Goal: Information Seeking & Learning: Learn about a topic

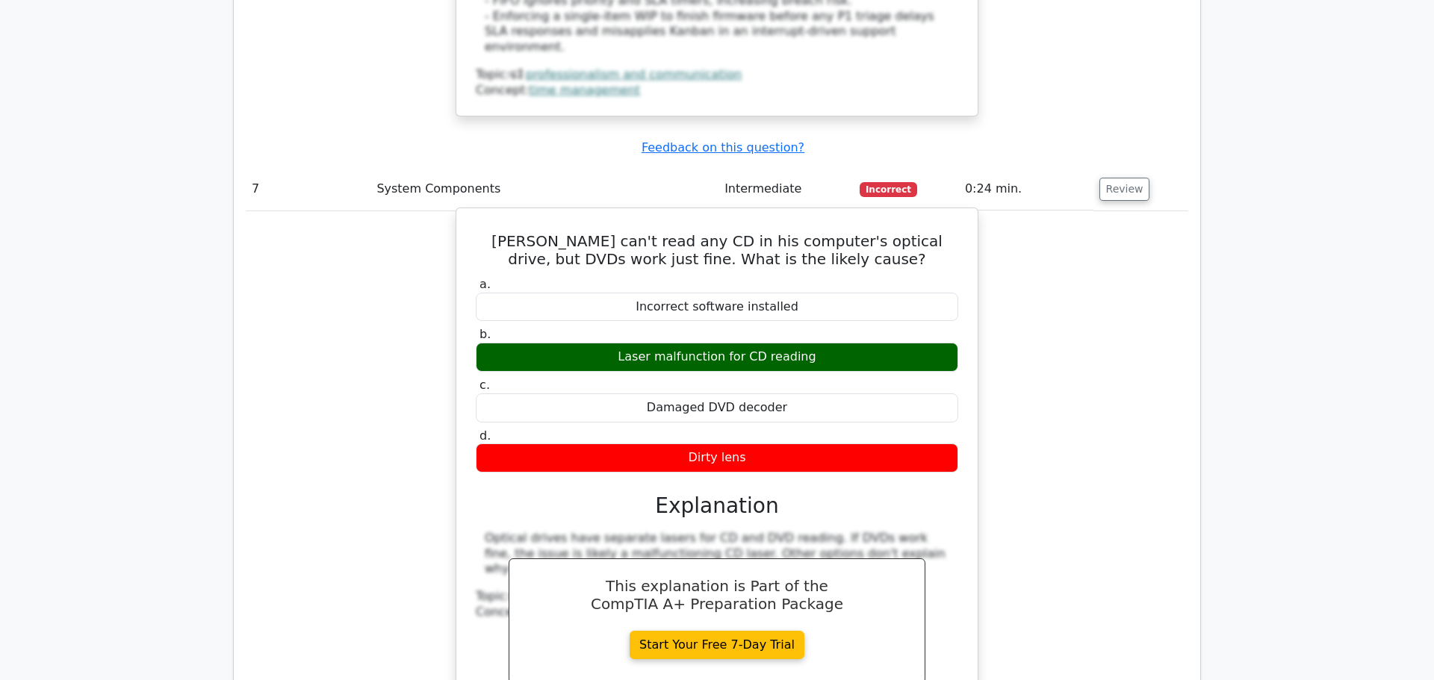
scroll to position [3820, 0]
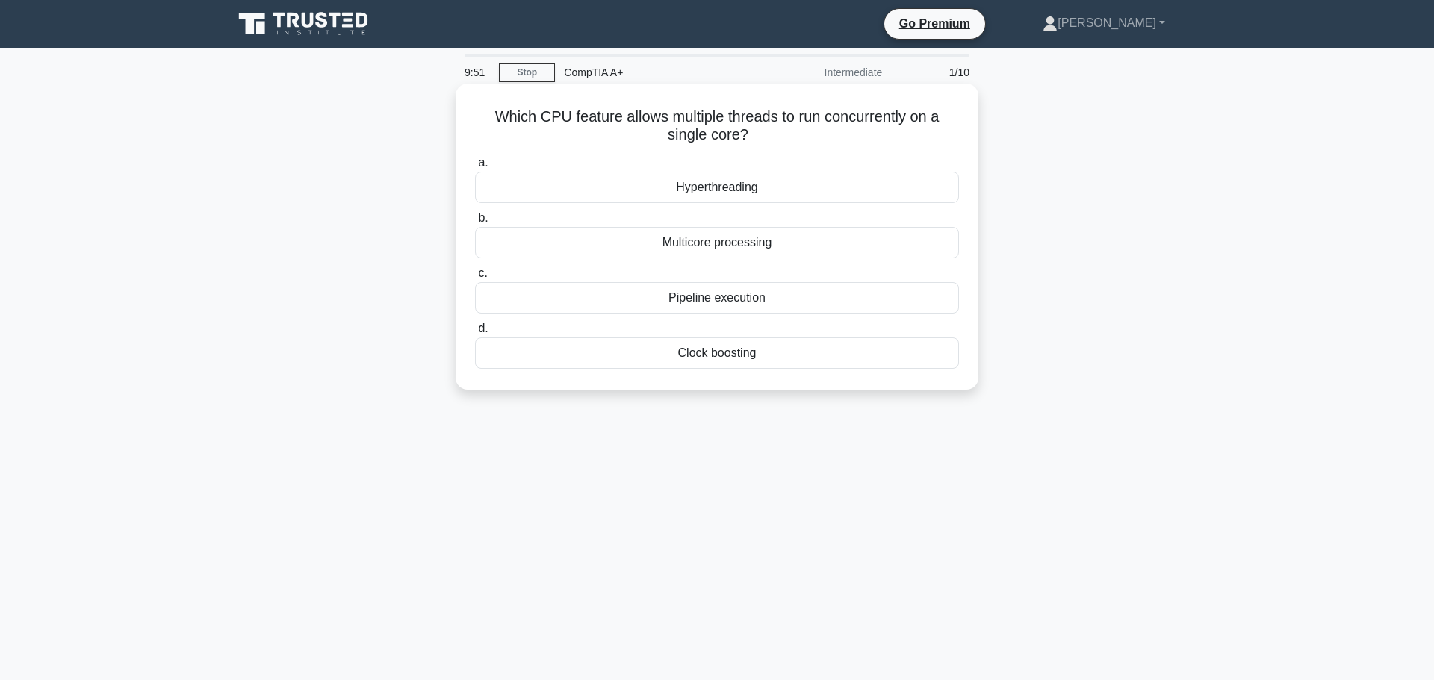
click at [785, 189] on div "Hyperthreading" at bounding box center [717, 187] width 484 height 31
click at [475, 168] on input "a. Hyperthreading" at bounding box center [475, 163] width 0 height 10
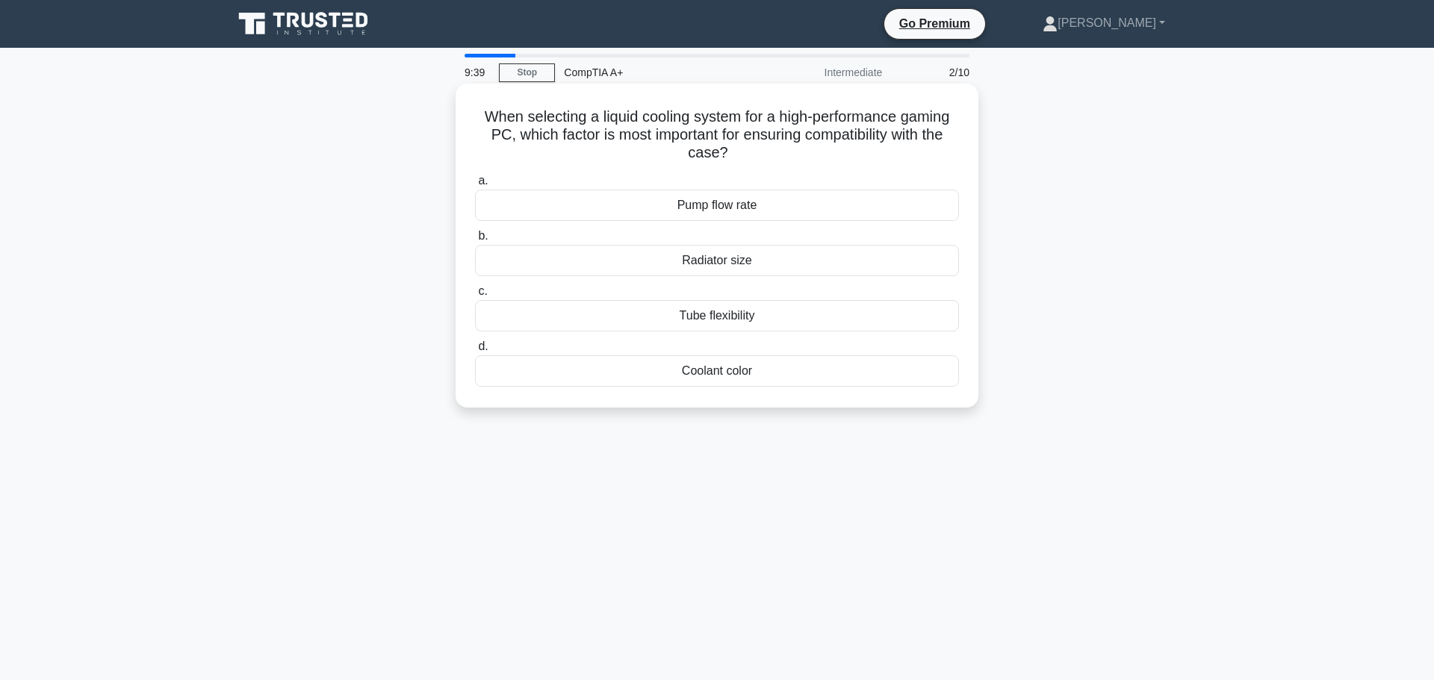
click at [746, 264] on div "Radiator size" at bounding box center [717, 260] width 484 height 31
click at [475, 241] on input "b. Radiator size" at bounding box center [475, 237] width 0 height 10
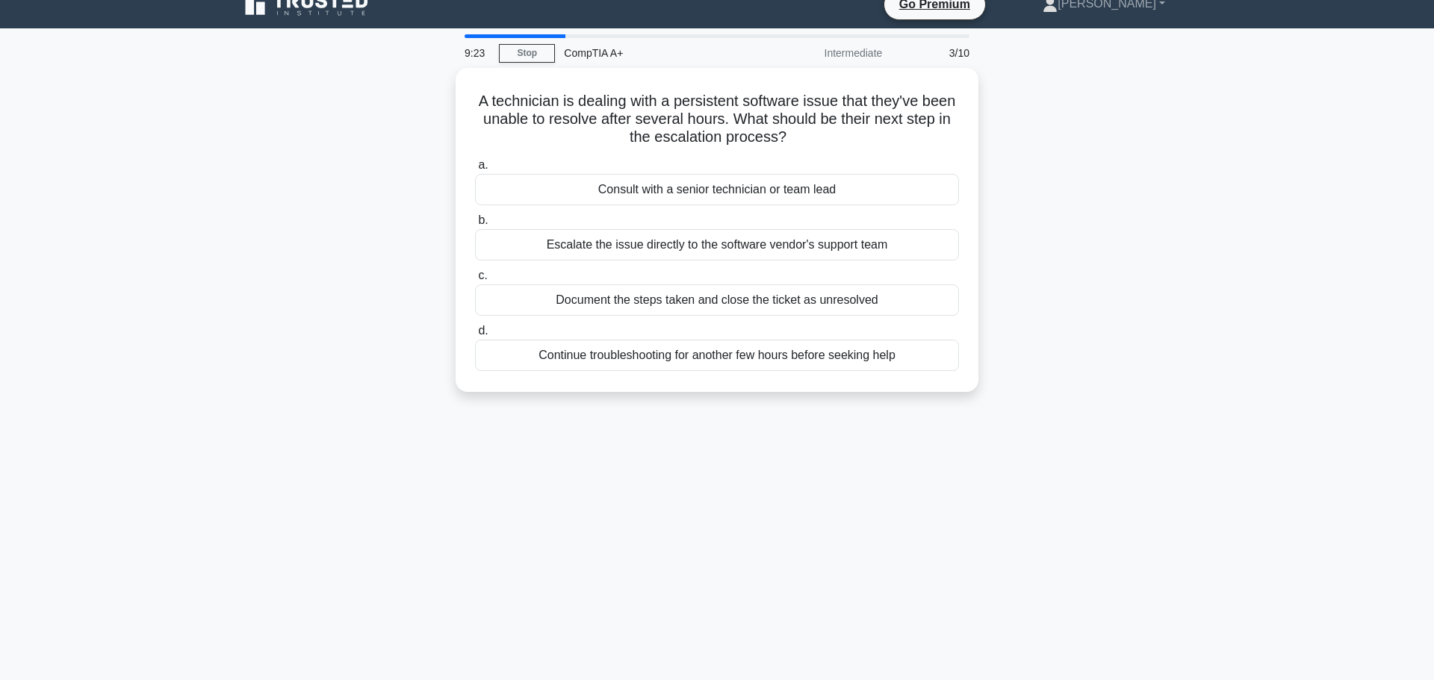
scroll to position [23, 0]
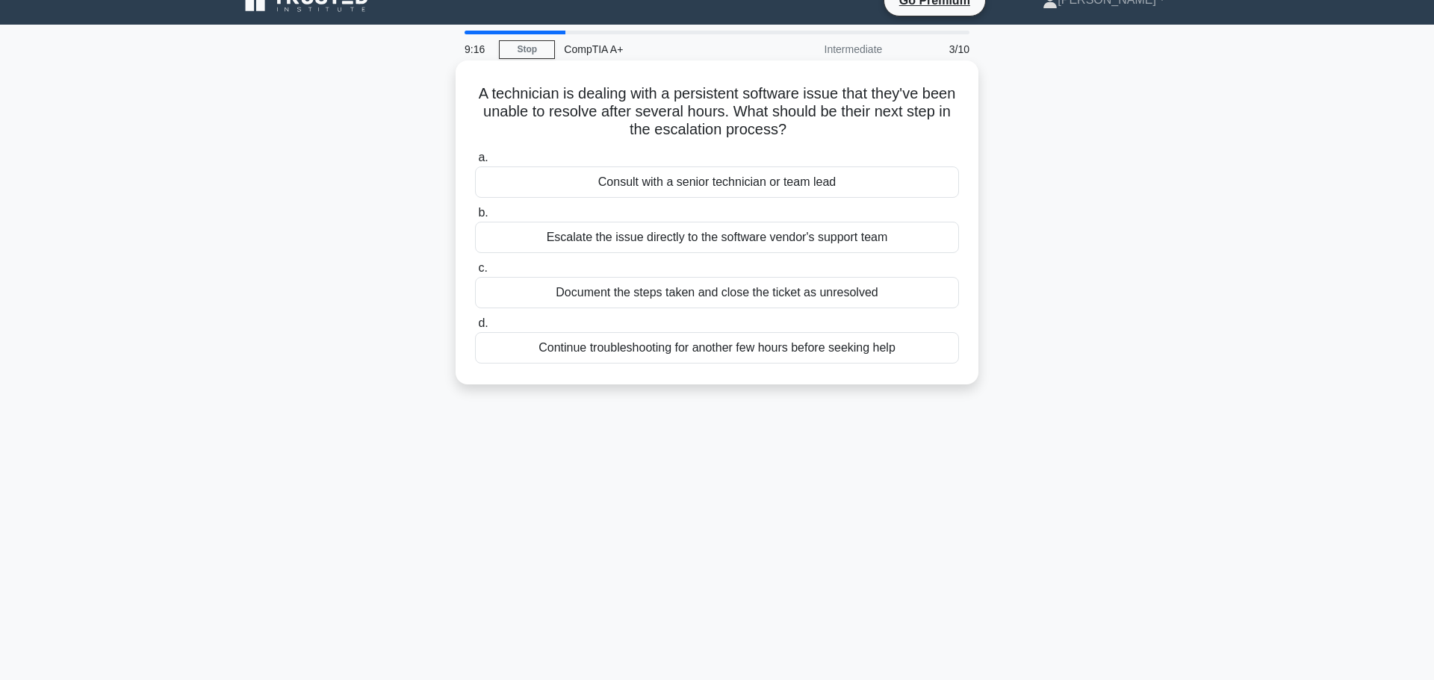
click at [722, 180] on div "Consult with a senior technician or team lead" at bounding box center [717, 182] width 484 height 31
click at [475, 163] on input "a. Consult with a senior technician or team lead" at bounding box center [475, 158] width 0 height 10
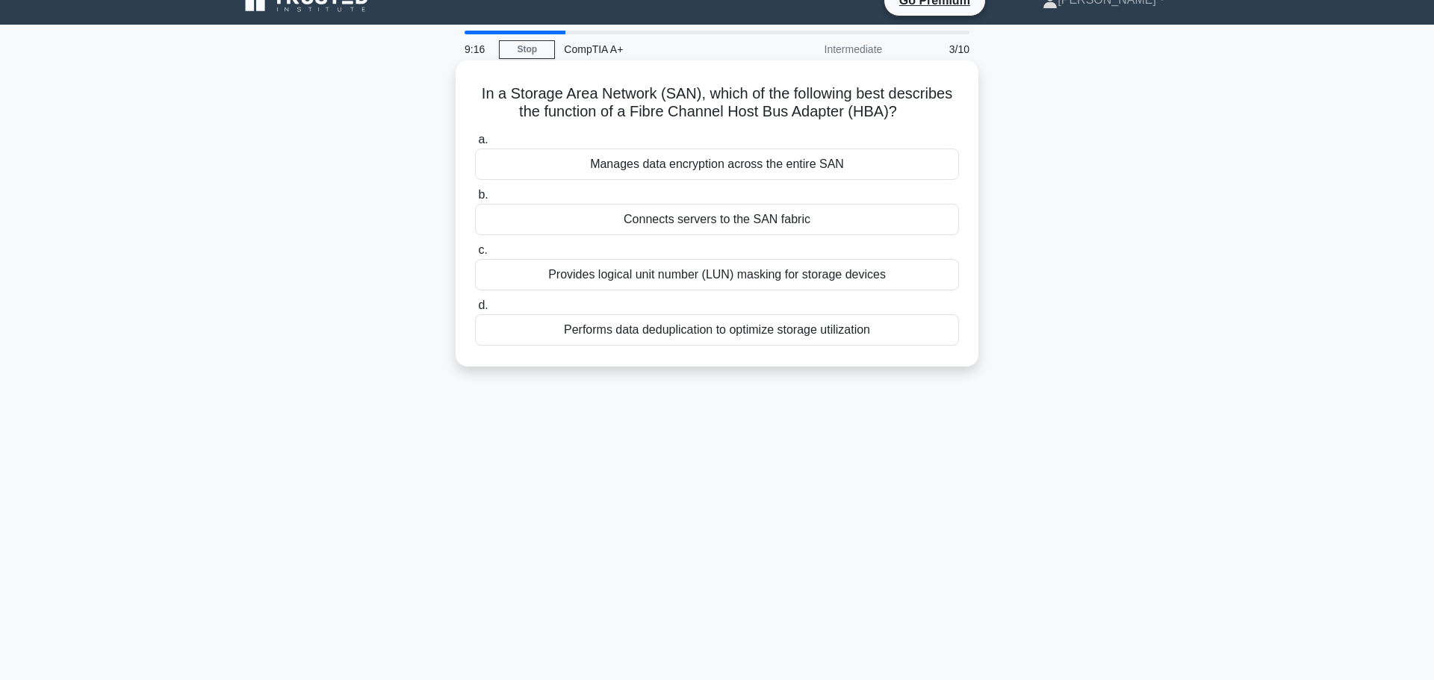
scroll to position [0, 0]
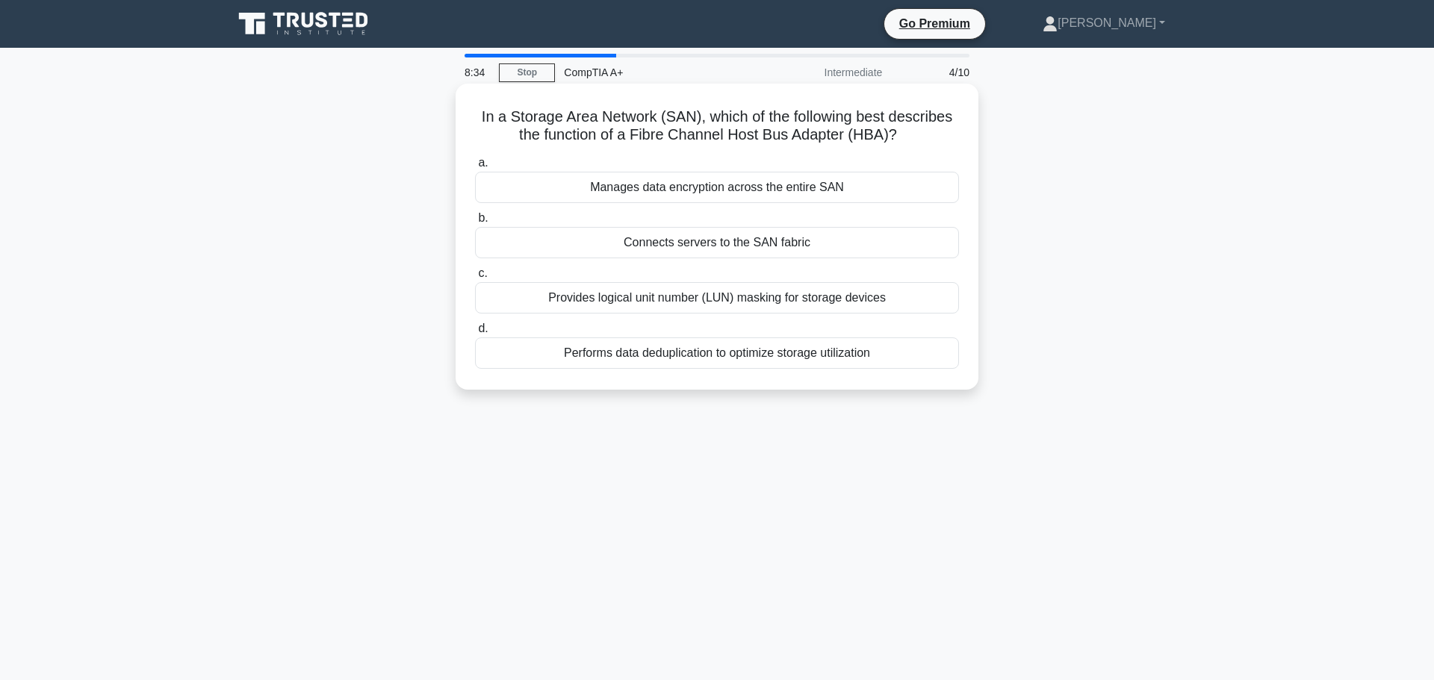
click at [745, 244] on div "Connects servers to the SAN fabric" at bounding box center [717, 242] width 484 height 31
click at [475, 223] on input "b. Connects servers to the SAN fabric" at bounding box center [475, 219] width 0 height 10
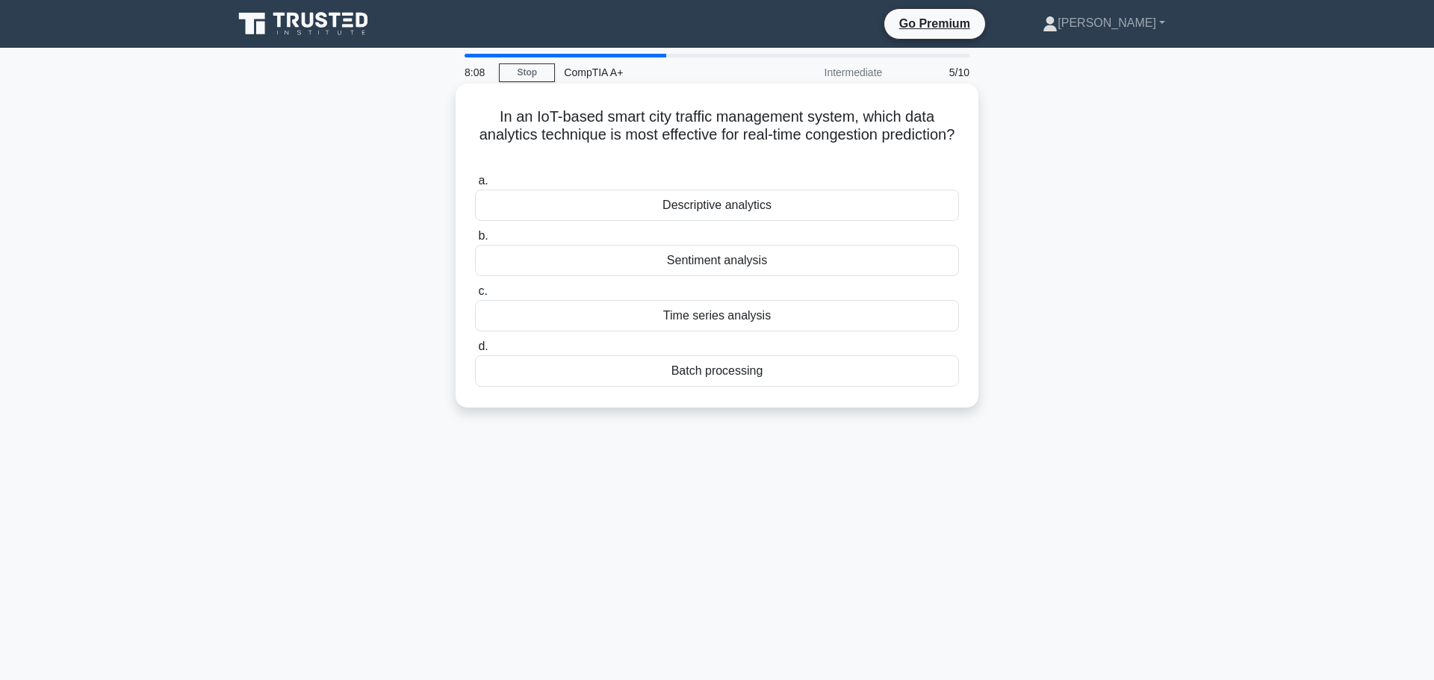
click at [728, 307] on div "Time series analysis" at bounding box center [717, 315] width 484 height 31
click at [475, 297] on input "c. Time series analysis" at bounding box center [475, 292] width 0 height 10
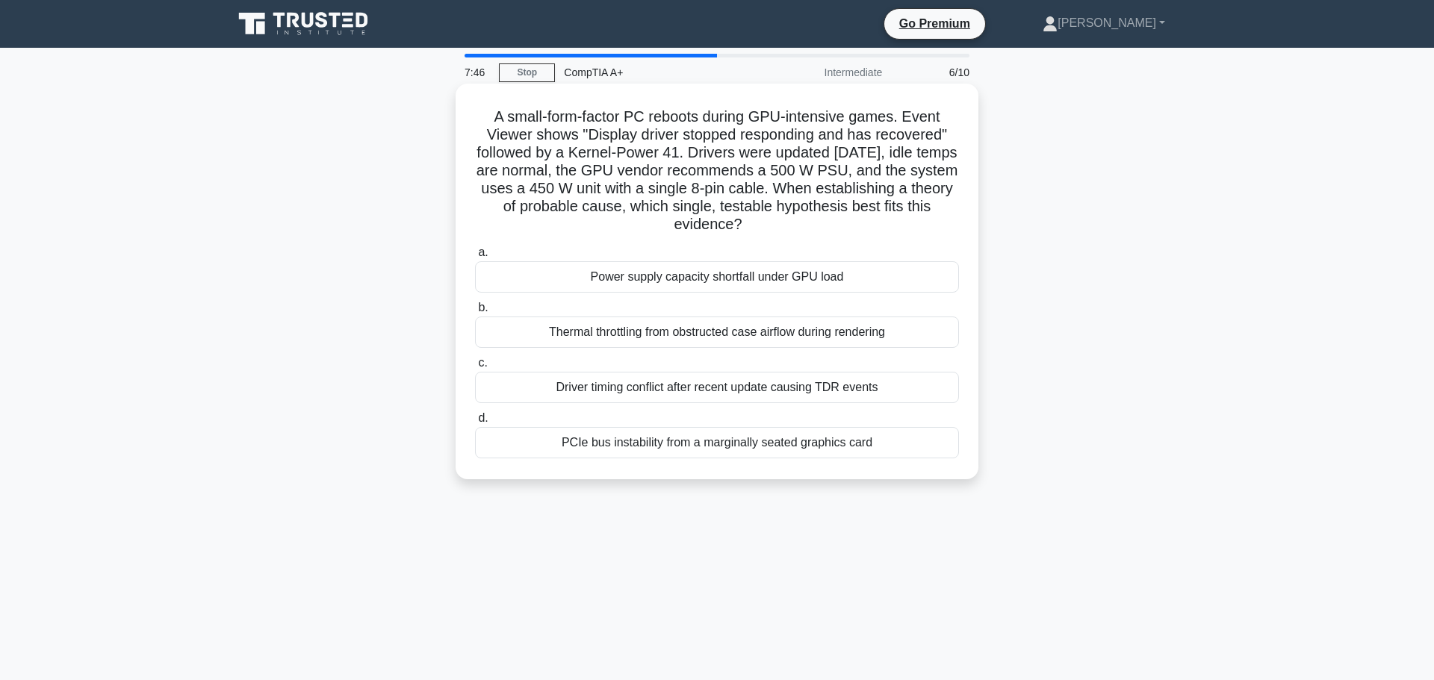
click at [726, 281] on div "Power supply capacity shortfall under GPU load" at bounding box center [717, 276] width 484 height 31
click at [475, 258] on input "a. Power supply capacity shortfall under GPU load" at bounding box center [475, 253] width 0 height 10
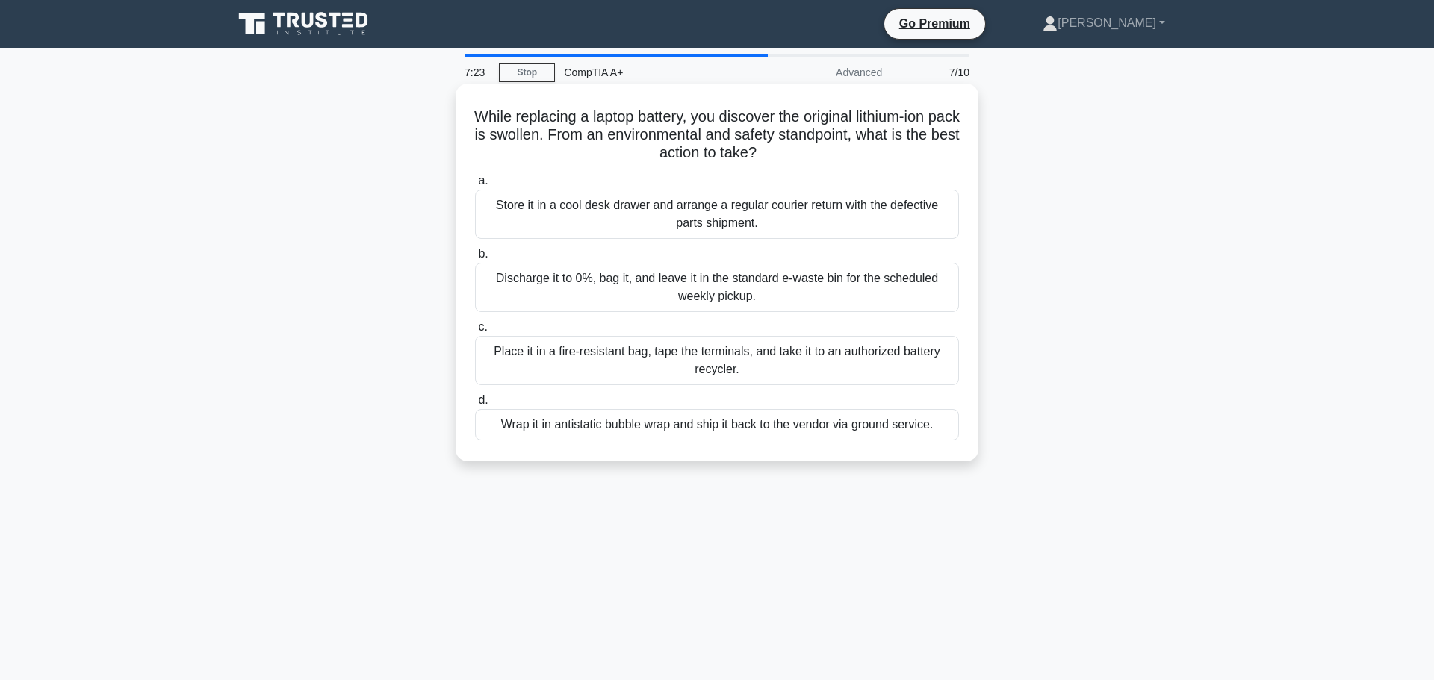
click at [815, 356] on div "Place it in a fire‑resistant bag, tape the terminals, and take it to an authori…" at bounding box center [717, 360] width 484 height 49
click at [475, 332] on input "c. Place it in a fire‑resistant bag, tape the terminals, and take it to an auth…" at bounding box center [475, 328] width 0 height 10
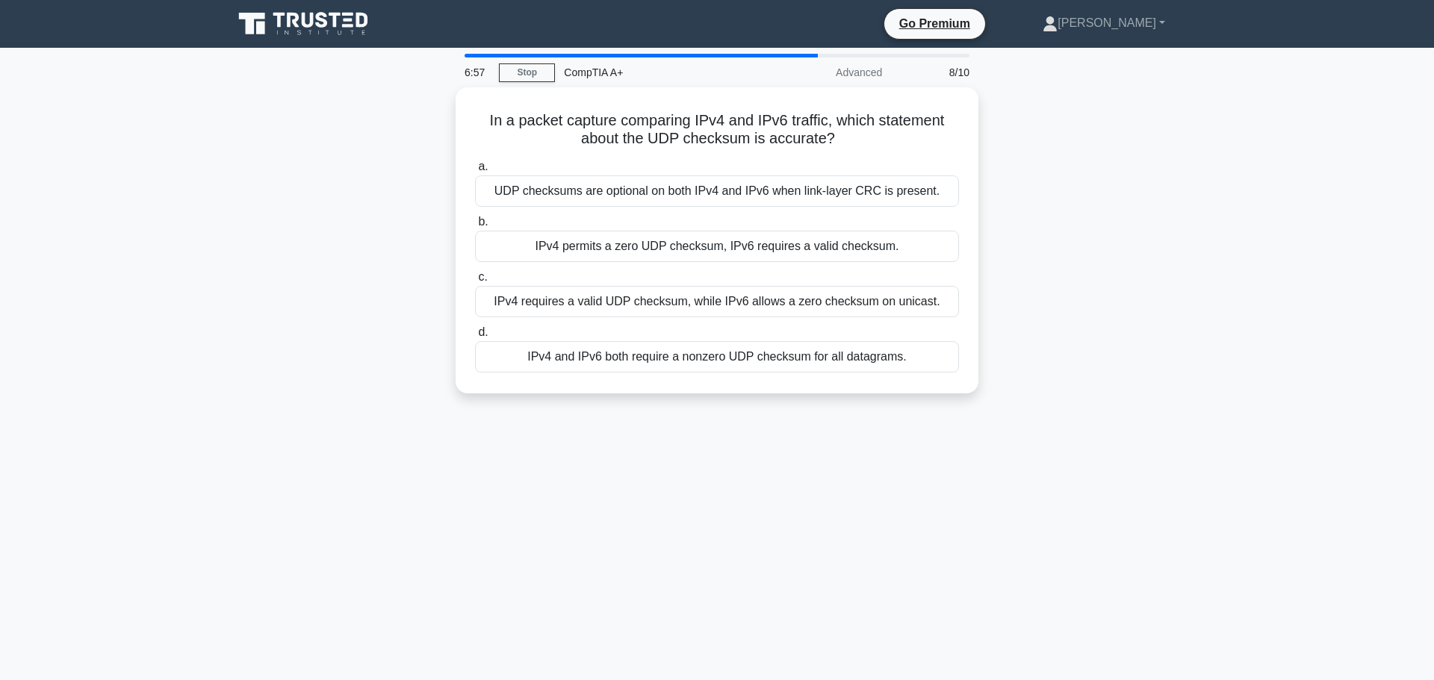
drag, startPoint x: 745, startPoint y: 356, endPoint x: 712, endPoint y: 430, distance: 80.9
click at [712, 430] on div "6:57 Stop CompTIA A+ Advanced 8/10 In a packet capture comparing IPv4 and IPv6 …" at bounding box center [717, 427] width 986 height 747
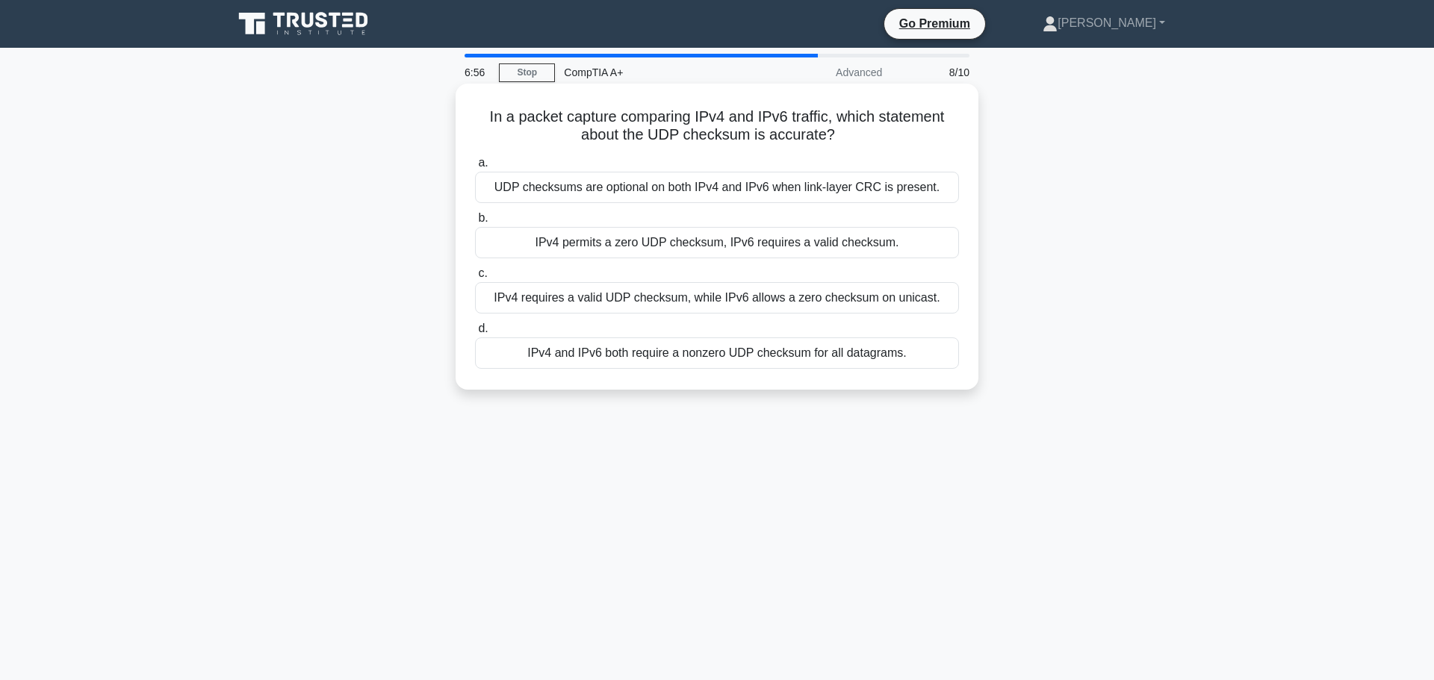
click at [702, 190] on div "UDP checksums are optional on both IPv4 and IPv6 when link-layer CRC is present." at bounding box center [717, 187] width 484 height 31
click at [475, 168] on input "a. UDP checksums are optional on both IPv4 and IPv6 when link-layer CRC is pres…" at bounding box center [475, 163] width 0 height 10
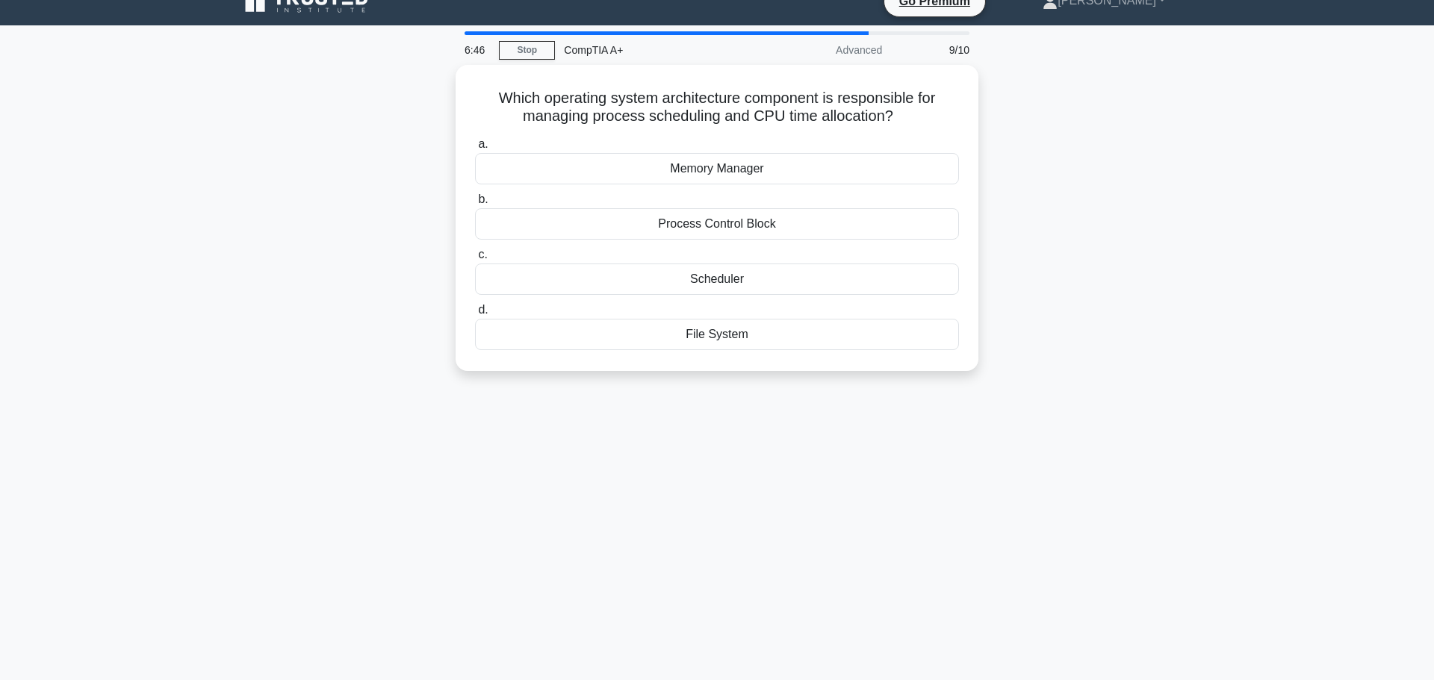
scroll to position [23, 0]
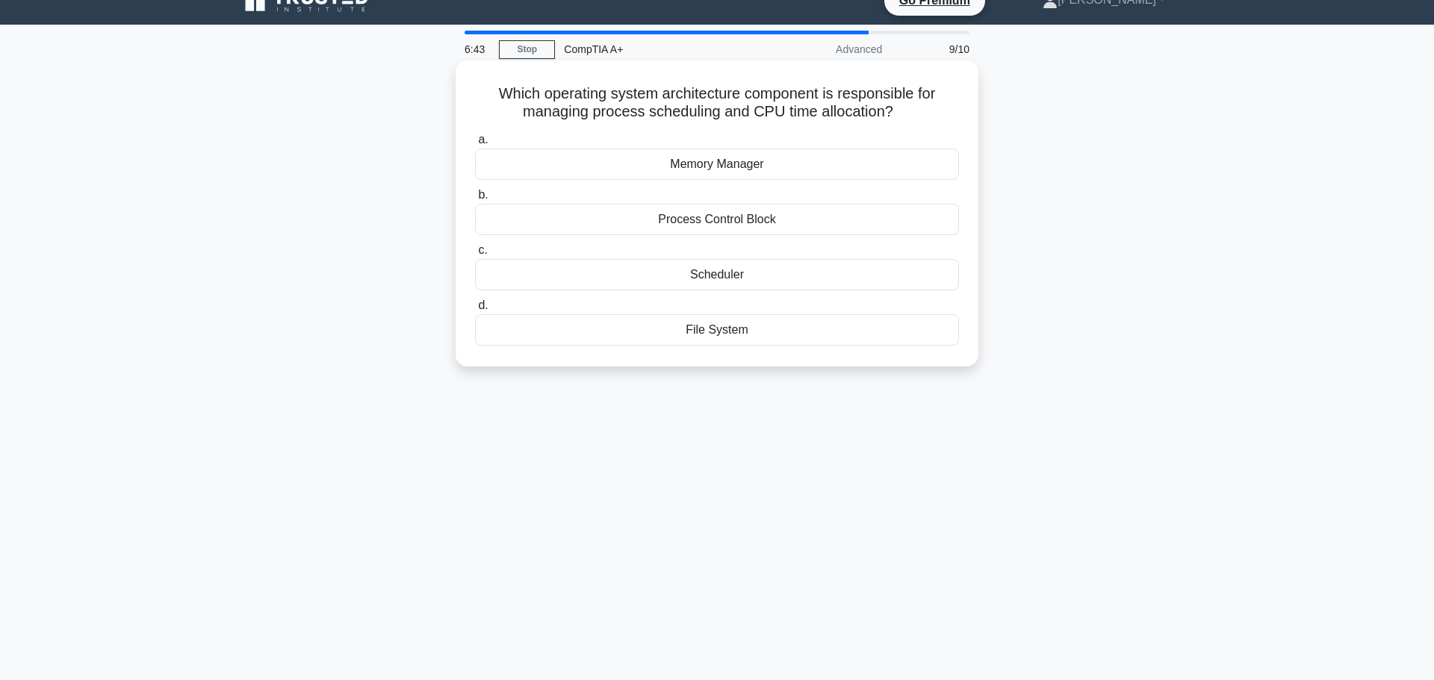
click at [797, 166] on div "Memory Manager" at bounding box center [717, 164] width 484 height 31
click at [475, 145] on input "a. Memory Manager" at bounding box center [475, 140] width 0 height 10
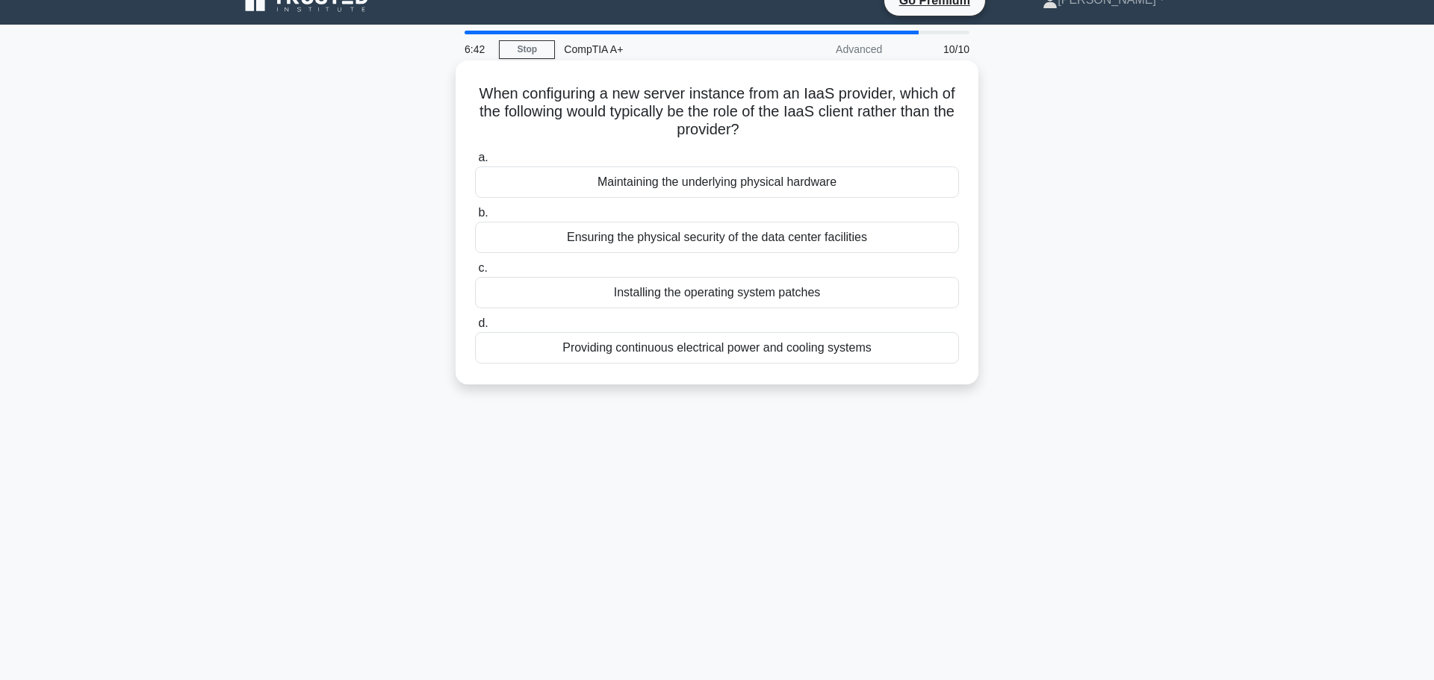
scroll to position [0, 0]
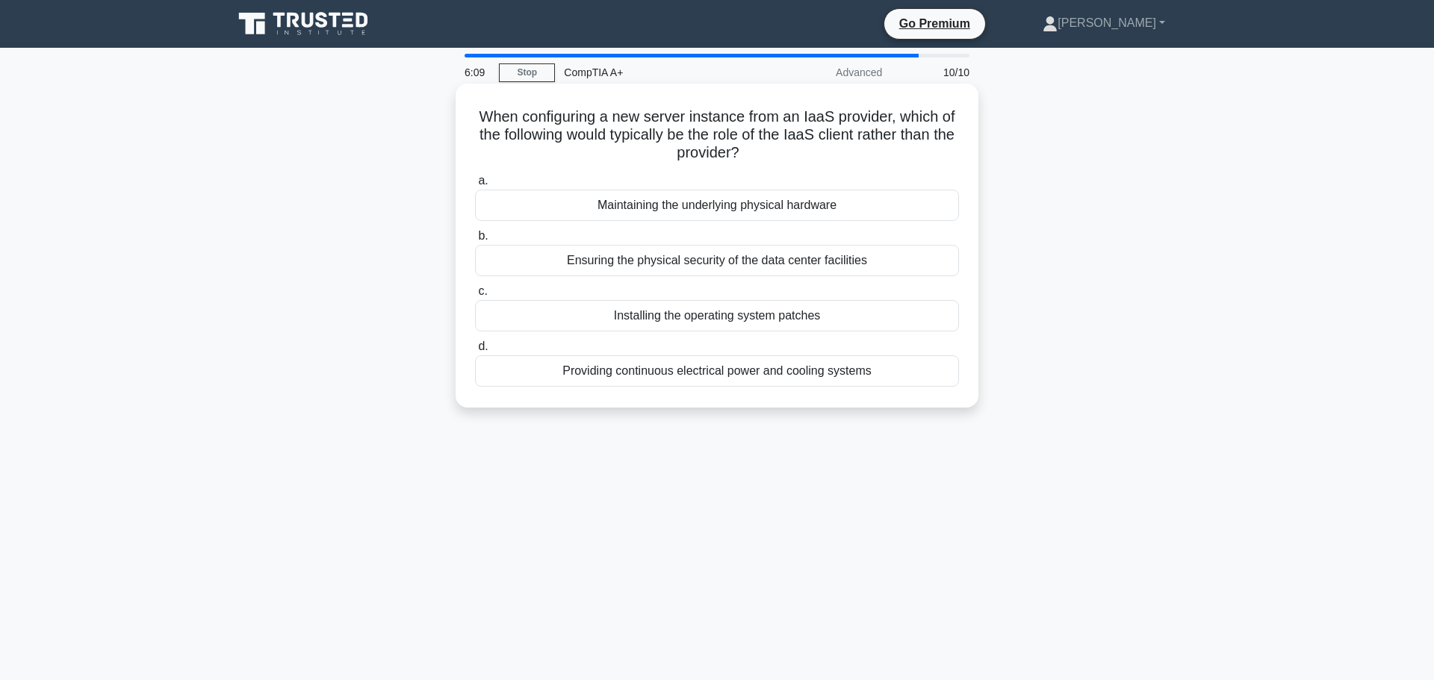
click at [787, 205] on div "Maintaining the underlying physical hardware" at bounding box center [717, 205] width 484 height 31
click at [475, 186] on input "a. Maintaining the underlying physical hardware" at bounding box center [475, 181] width 0 height 10
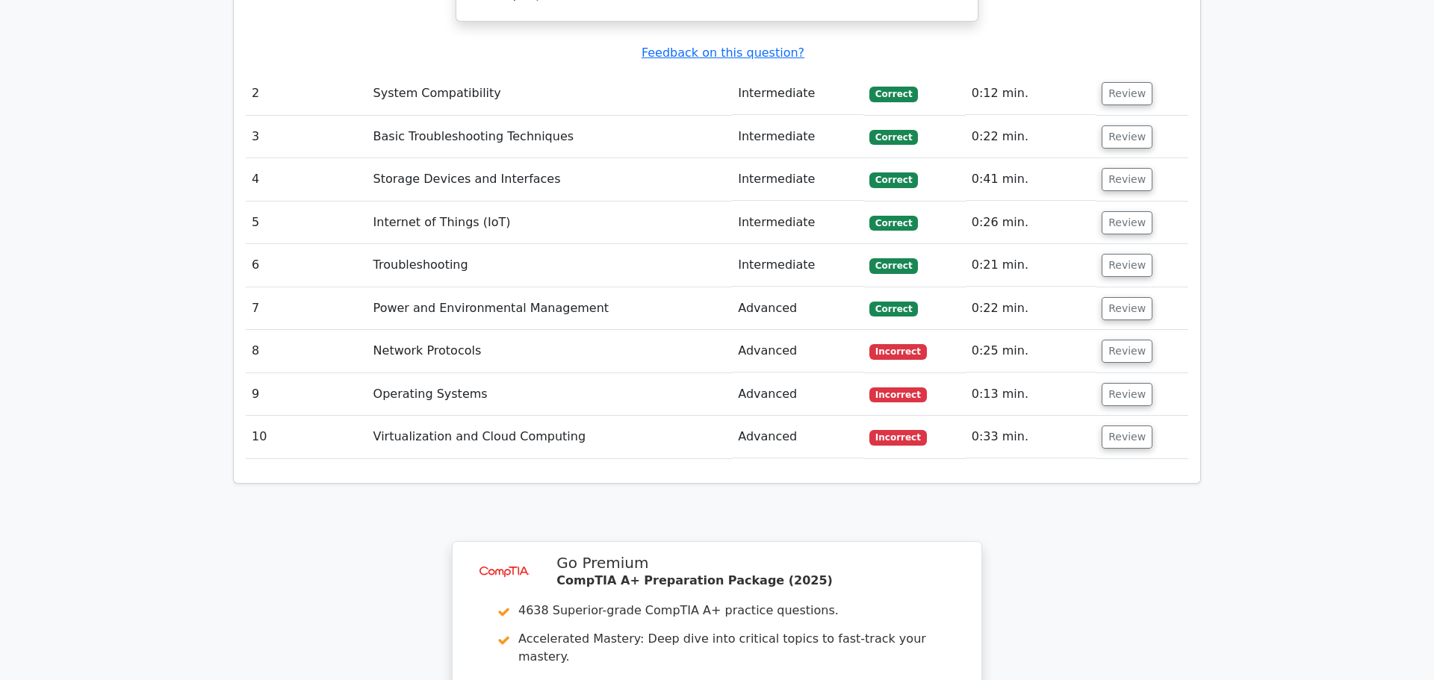
scroll to position [2152, 0]
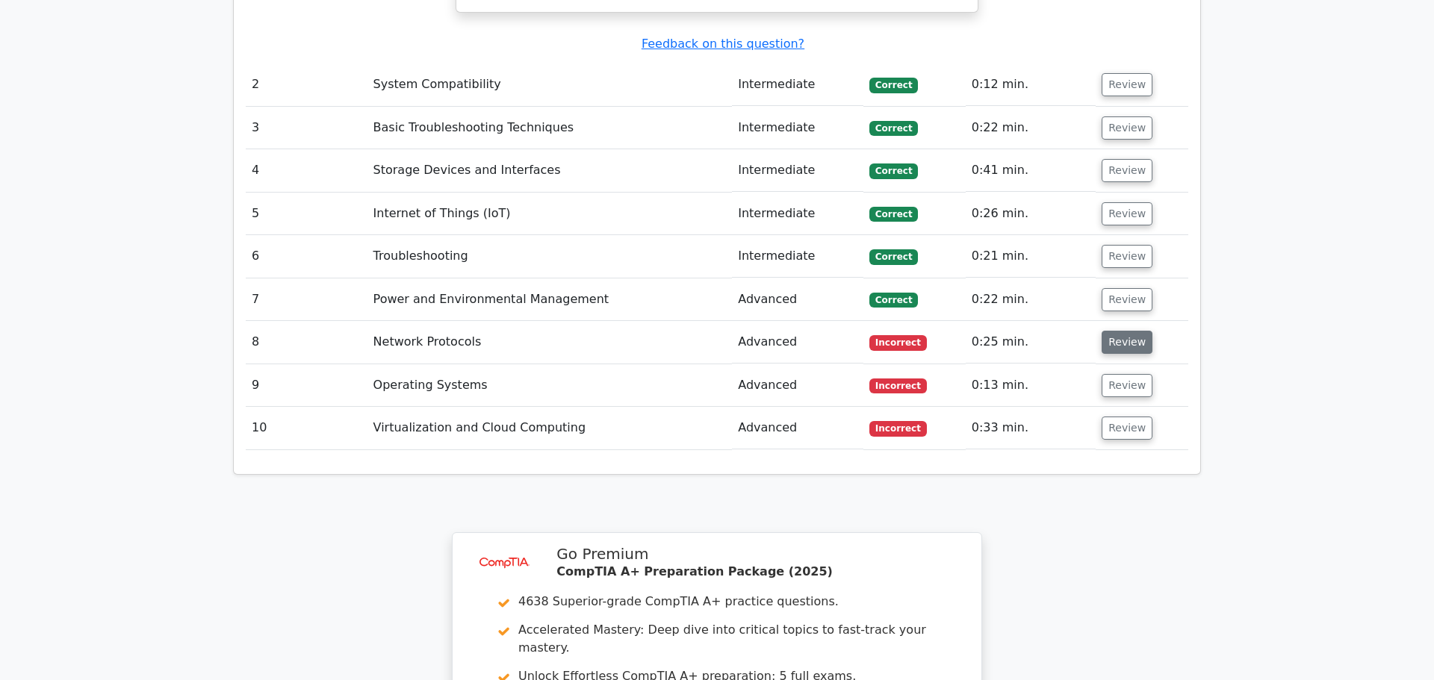
click at [1124, 331] on button "Review" at bounding box center [1127, 342] width 51 height 23
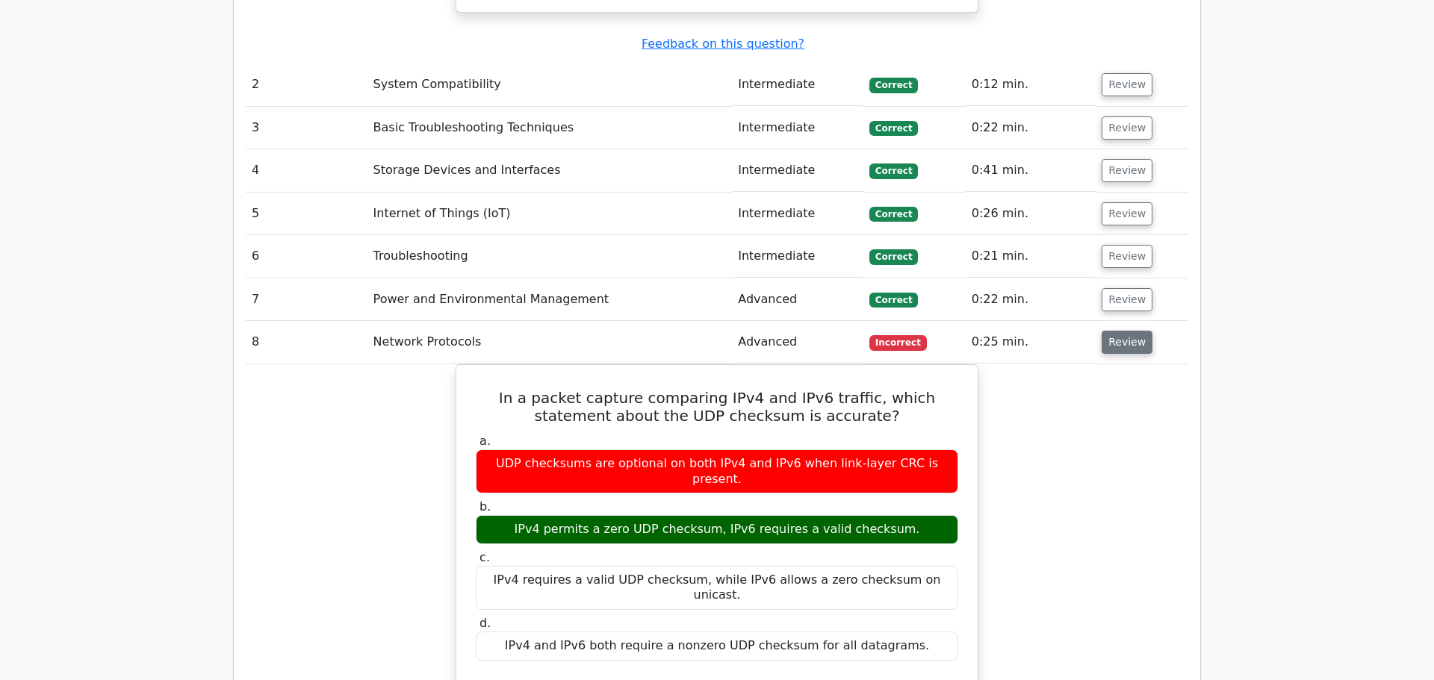
click at [1124, 331] on button "Review" at bounding box center [1127, 342] width 51 height 23
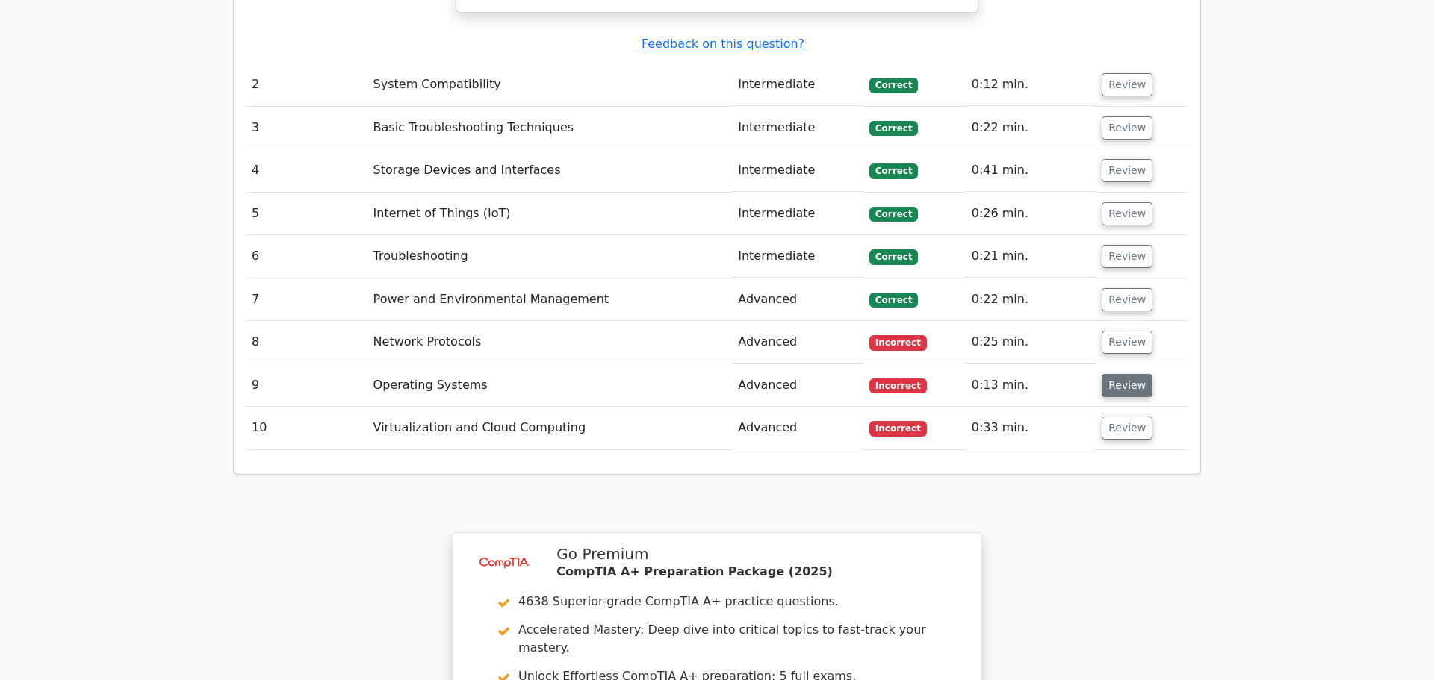
click at [1118, 374] on button "Review" at bounding box center [1127, 385] width 51 height 23
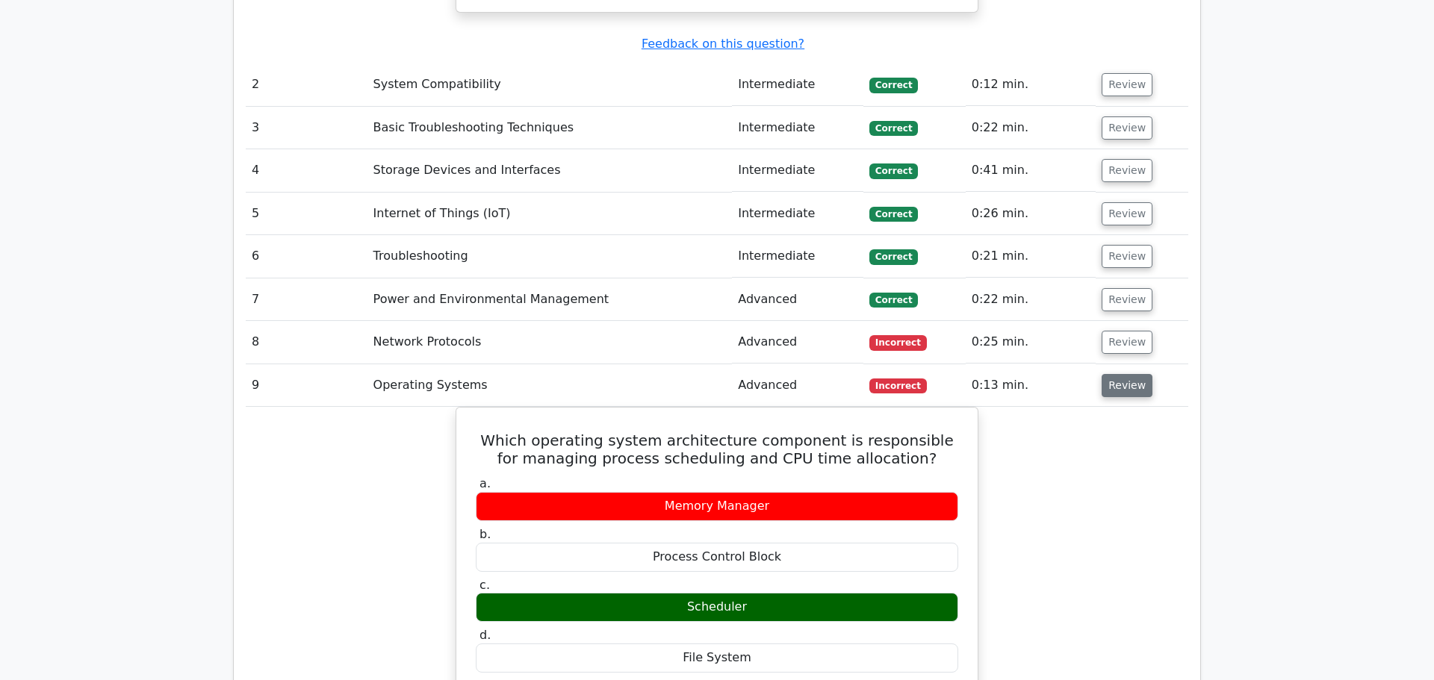
click at [1118, 374] on button "Review" at bounding box center [1127, 385] width 51 height 23
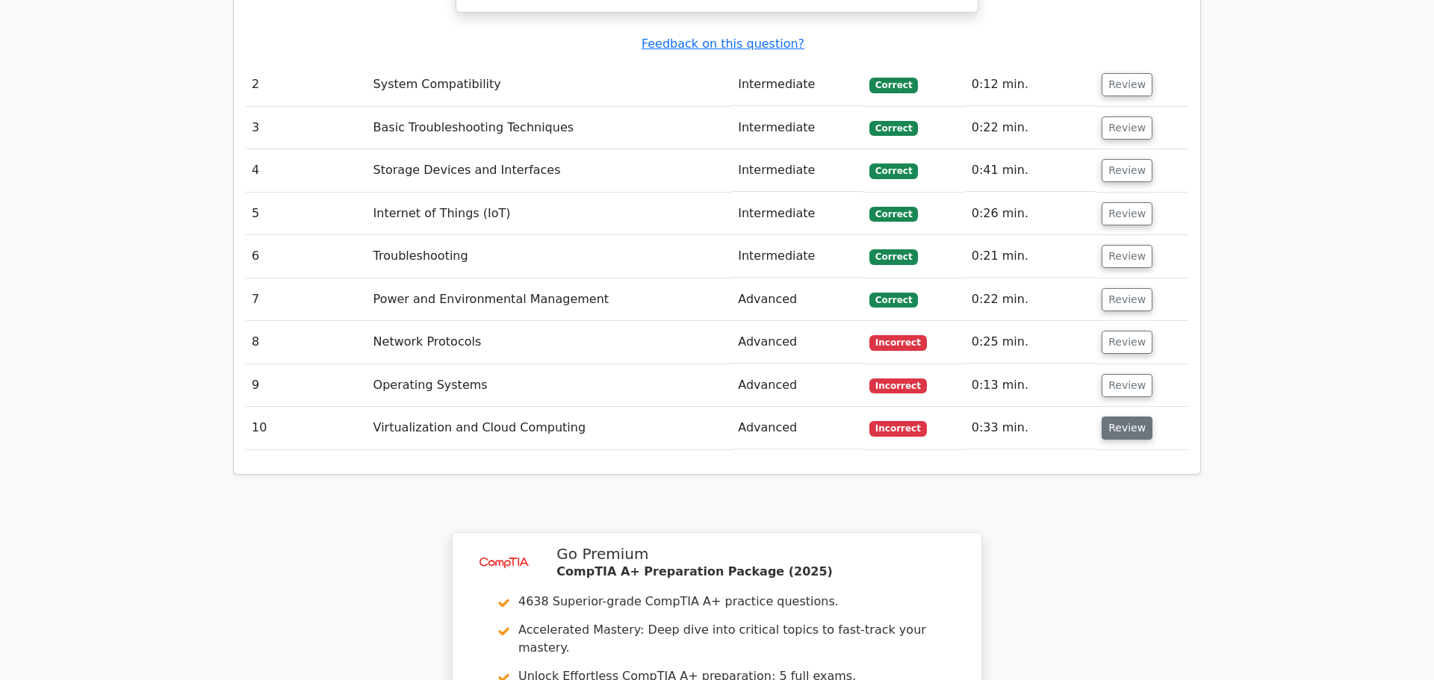
click at [1123, 417] on button "Review" at bounding box center [1127, 428] width 51 height 23
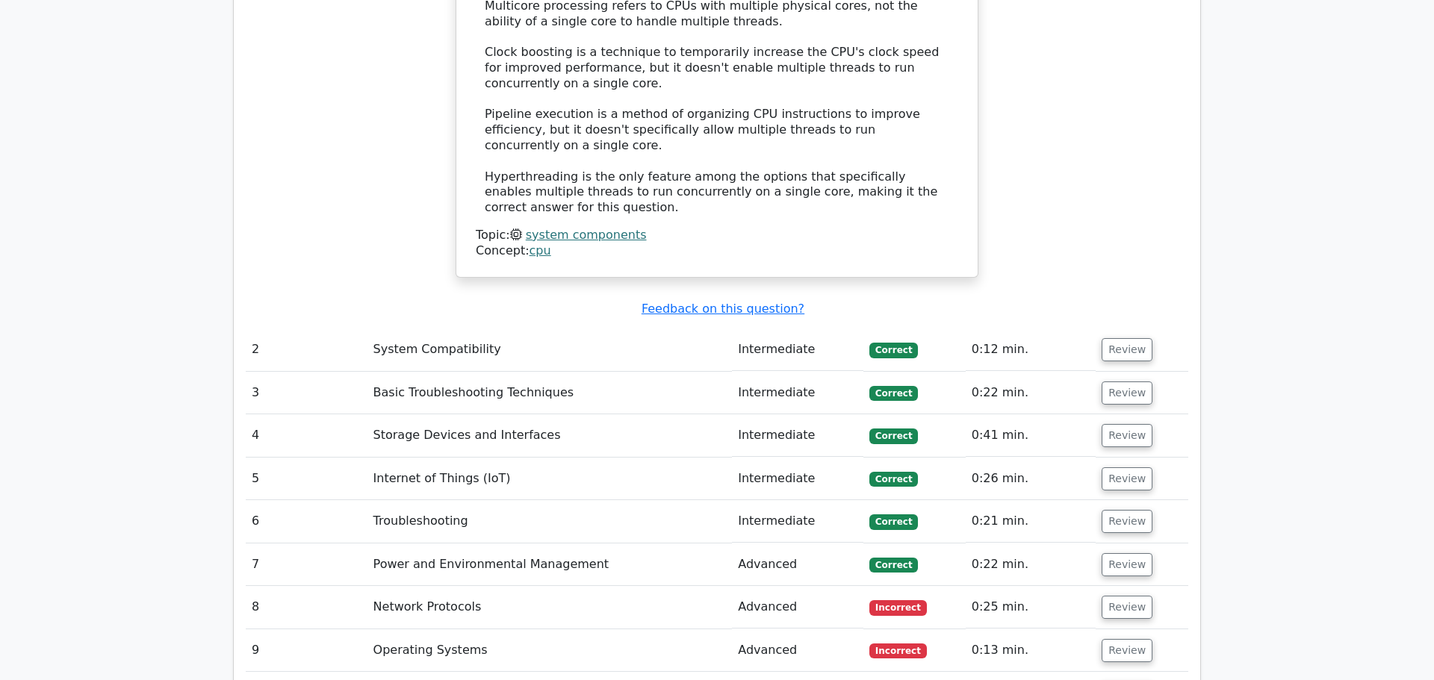
scroll to position [1519, 0]
